Goal: Task Accomplishment & Management: Use online tool/utility

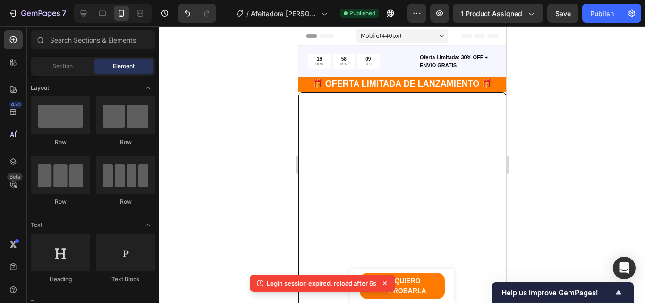
scroll to position [2646, 0]
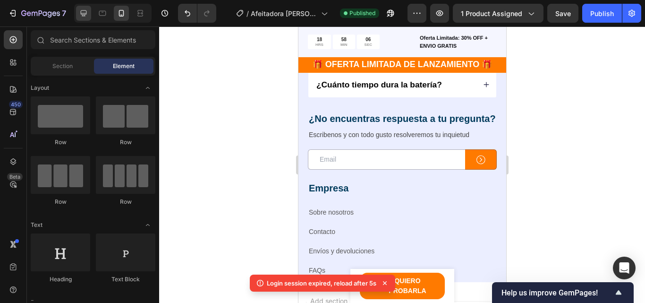
click at [79, 12] on div at bounding box center [83, 13] width 15 height 15
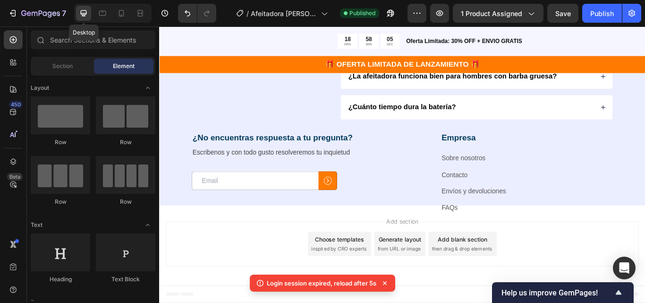
scroll to position [2629, 0]
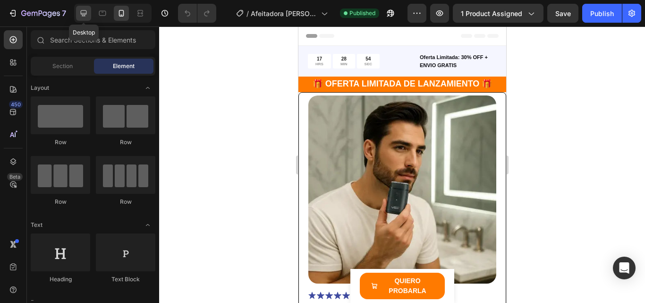
click at [85, 9] on icon at bounding box center [83, 13] width 9 height 9
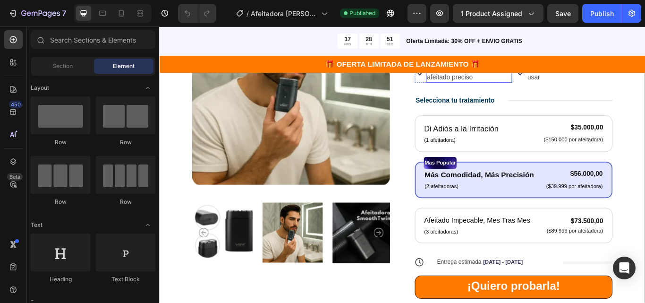
scroll to position [95, 0]
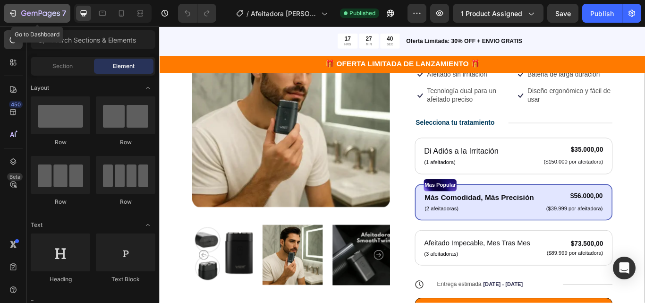
click at [20, 17] on div "7" at bounding box center [37, 13] width 58 height 11
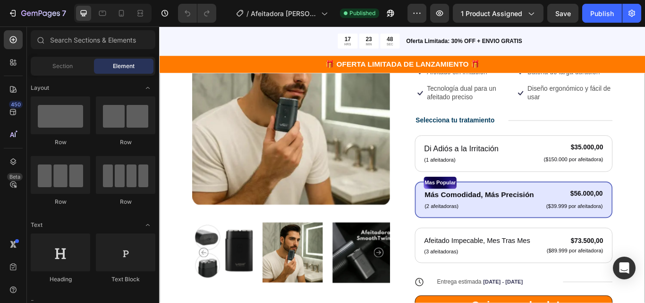
scroll to position [95, 0]
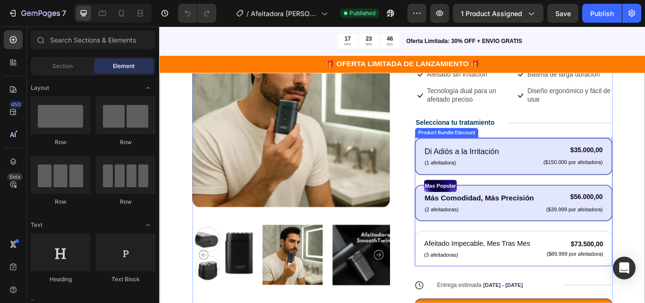
click at [534, 181] on p "(1 afeitadora)" at bounding box center [512, 185] width 87 height 9
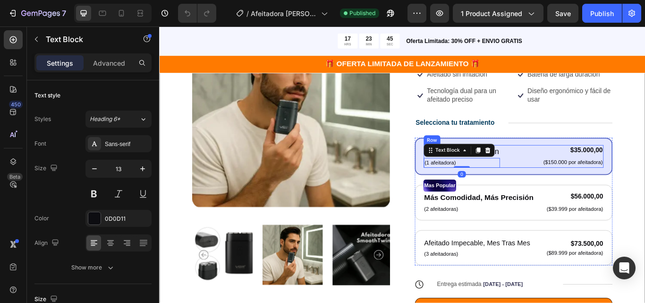
click at [572, 174] on div "Di Adiós a la Irritación Text Block (1 afeitadora) Text Block 0 $35.000,00 Prod…" at bounding box center [573, 178] width 210 height 26
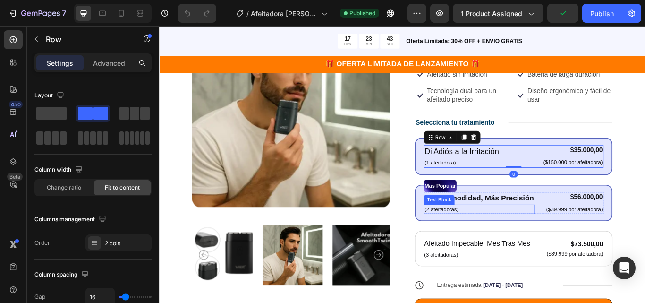
click at [524, 246] on div "Mas Popular Text Block Más Comodidad, Más Precisión Text Block (2 afeitadoras) …" at bounding box center [572, 232] width 231 height 43
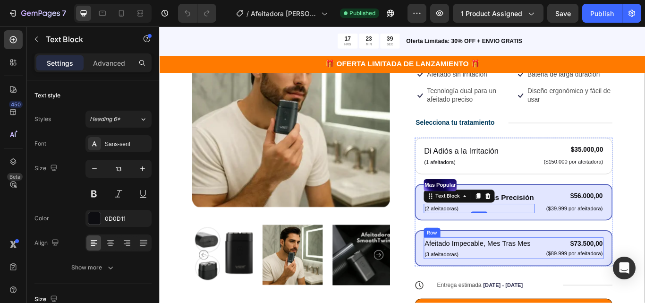
click at [598, 276] on div "Afeitado Impecable, Mes Tras Mes Text Block (3 afeitadoras) Text Block $73.500,…" at bounding box center [573, 285] width 210 height 25
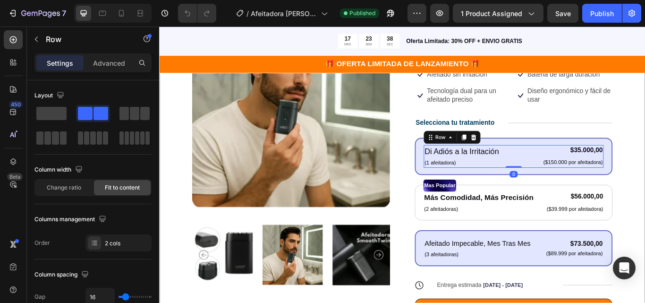
click at [576, 186] on div "Di Adiós a la Irritación Text Block (1 afeitadora) Text Block $35.000,00 Produc…" at bounding box center [573, 178] width 210 height 26
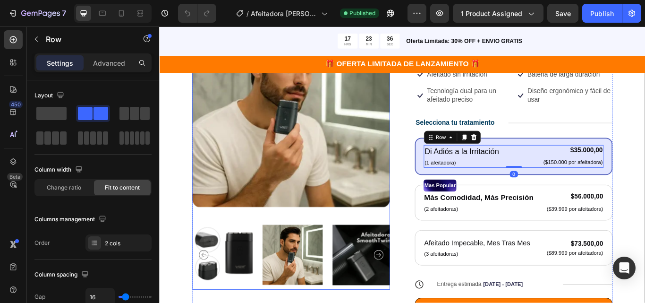
click at [316, 259] on img at bounding box center [314, 293] width 70 height 81
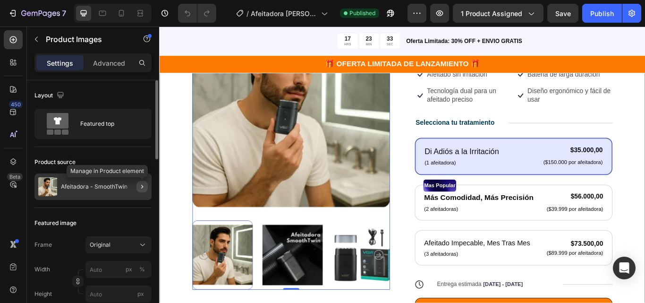
click at [146, 182] on button "button" at bounding box center [142, 186] width 11 height 11
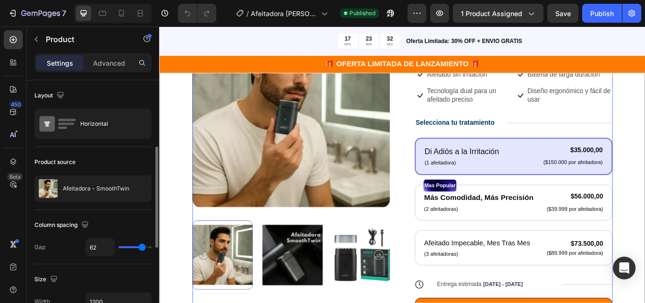
scroll to position [47, 0]
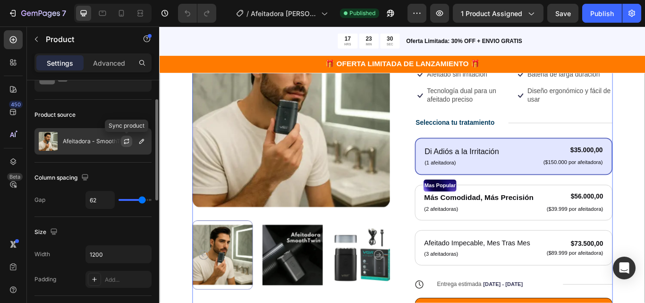
click at [132, 140] on button "button" at bounding box center [126, 141] width 11 height 11
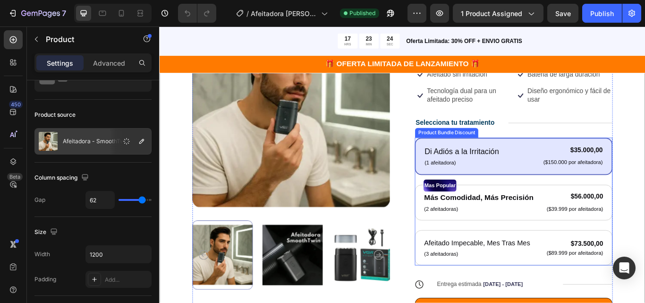
click at [533, 190] on p "(1 afeitadora)" at bounding box center [512, 185] width 87 height 9
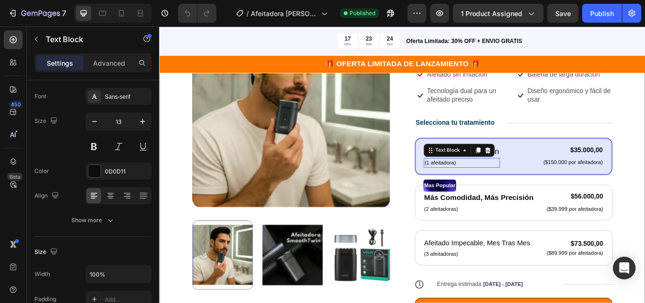
scroll to position [0, 0]
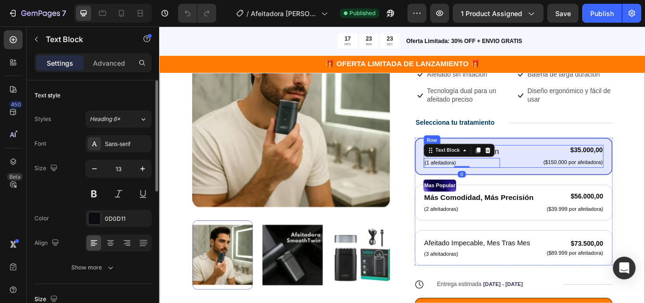
click at [553, 177] on div "Di Adiós a la Irritación Text Block (1 afeitadora) Text Block 0 $35.000,00 Prod…" at bounding box center [573, 178] width 210 height 26
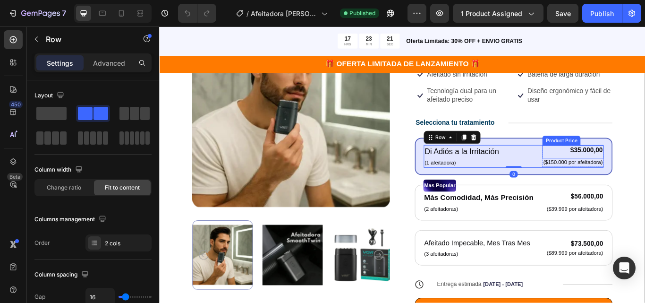
click at [645, 168] on div "$35.000,00" at bounding box center [641, 171] width 71 height 12
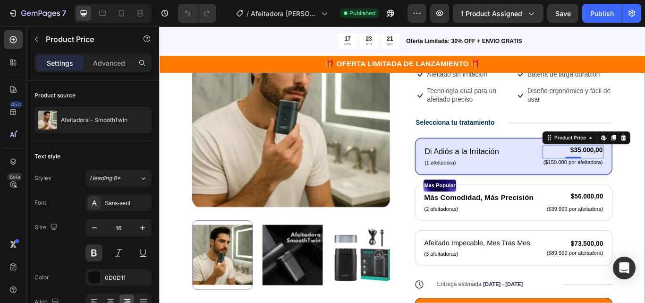
click at [645, 168] on div "$35.000,00" at bounding box center [641, 171] width 71 height 12
click at [534, 189] on p "(1 afeitadora)" at bounding box center [512, 185] width 87 height 9
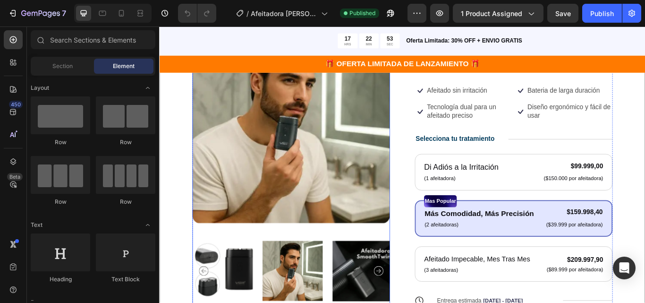
scroll to position [95, 0]
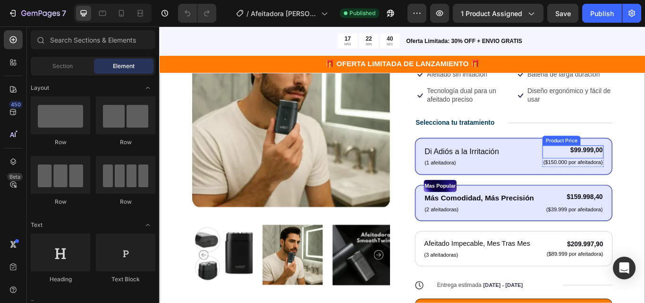
click at [645, 170] on div "$99.999,00" at bounding box center [641, 171] width 71 height 12
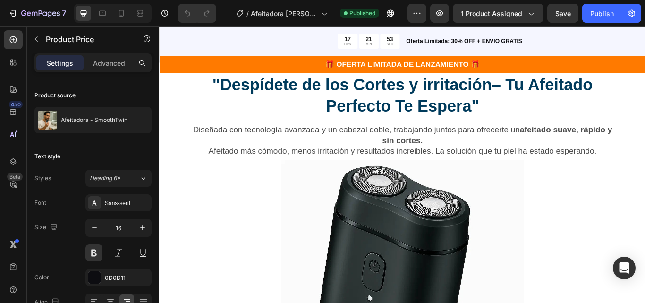
scroll to position [614, 0]
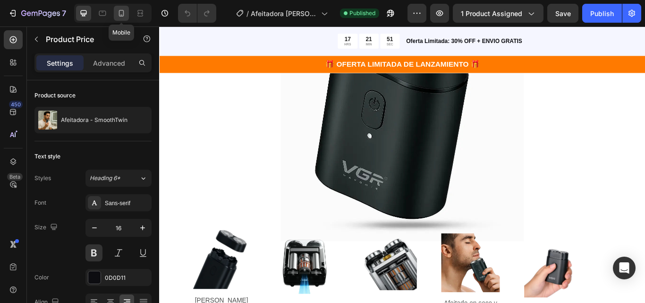
click at [120, 16] on icon at bounding box center [121, 13] width 5 height 7
type input "18"
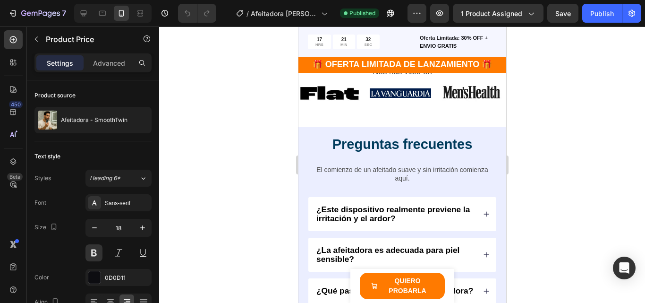
scroll to position [2363, 0]
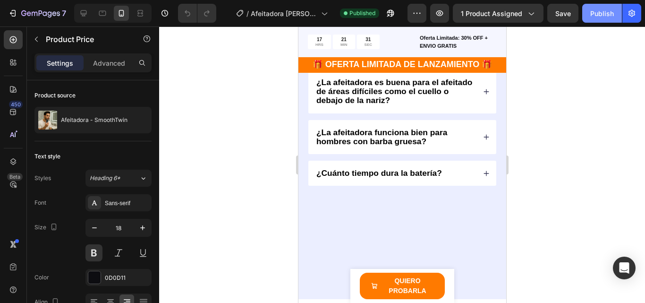
click at [604, 21] on button "Publish" at bounding box center [603, 13] width 40 height 19
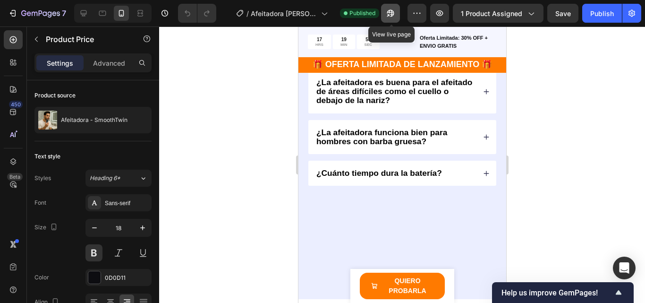
click at [384, 17] on button "button" at bounding box center [390, 13] width 19 height 19
